Goal: Task Accomplishment & Management: Manage account settings

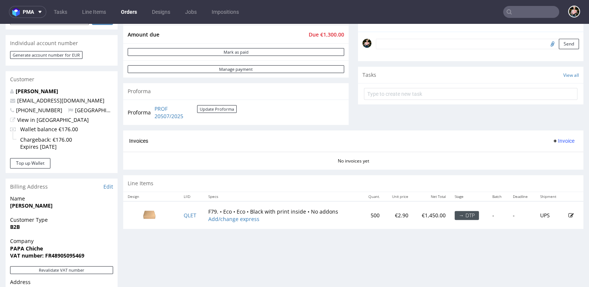
scroll to position [195, 0]
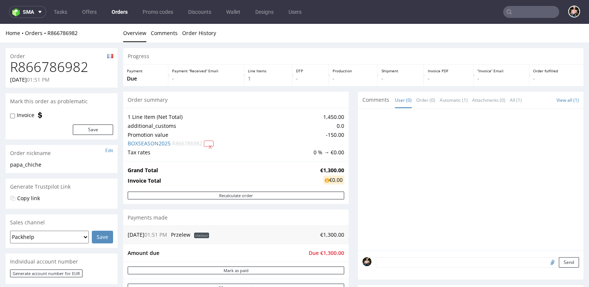
scroll to position [384, 0]
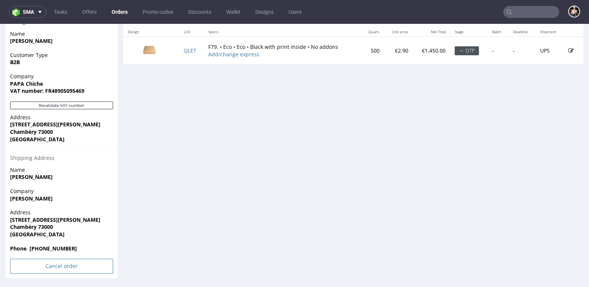
click at [26, 263] on input "Cancel order" at bounding box center [61, 266] width 103 height 15
click at [52, 244] on link "Yes" at bounding box center [50, 246] width 21 height 11
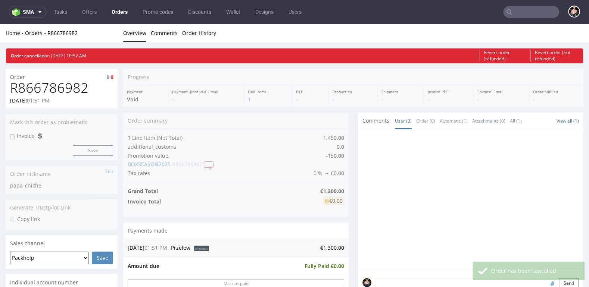
scroll to position [0, 0]
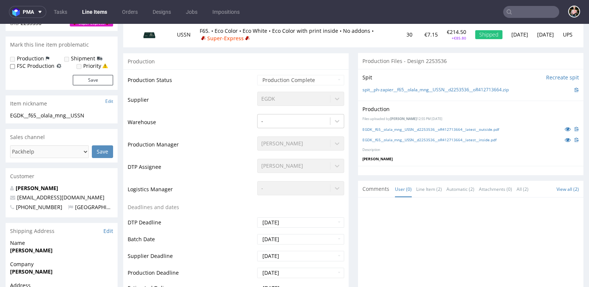
scroll to position [123, 0]
